Goal: Transaction & Acquisition: Register for event/course

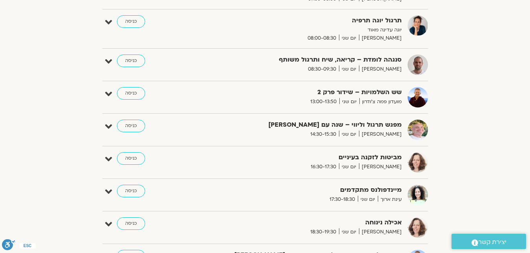
scroll to position [78, 0]
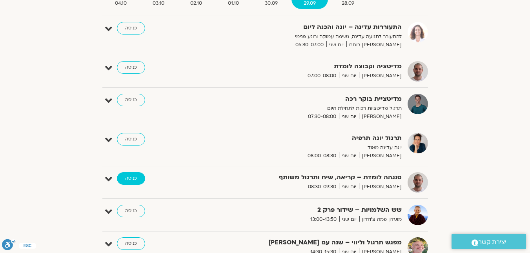
click at [139, 182] on link "כניסה" at bounding box center [131, 178] width 28 height 13
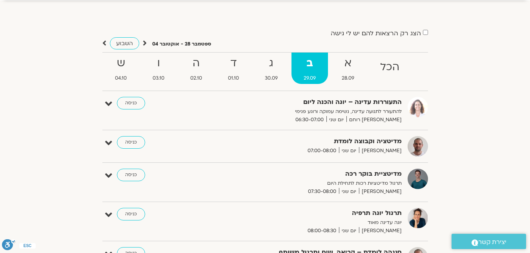
scroll to position [36, 0]
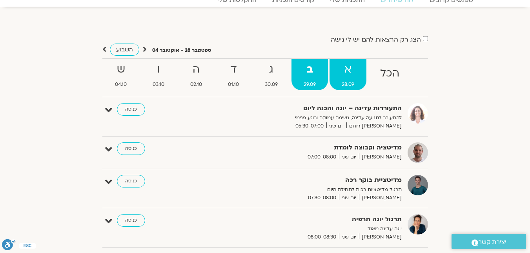
click at [347, 80] on span "28.09" at bounding box center [347, 84] width 37 height 8
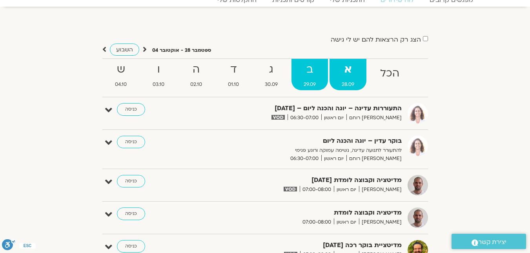
click at [316, 72] on strong "ב" at bounding box center [309, 70] width 36 height 18
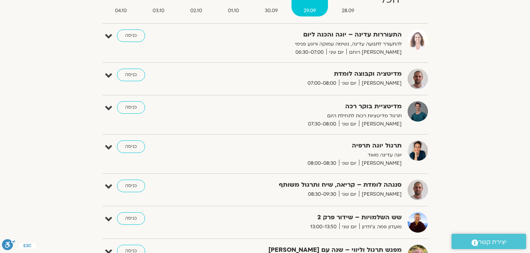
scroll to position [115, 0]
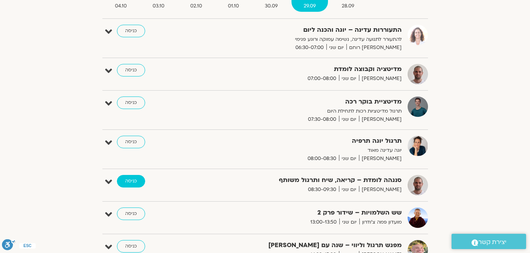
click at [137, 180] on link "כניסה" at bounding box center [131, 181] width 28 height 13
